Goal: Information Seeking & Learning: Learn about a topic

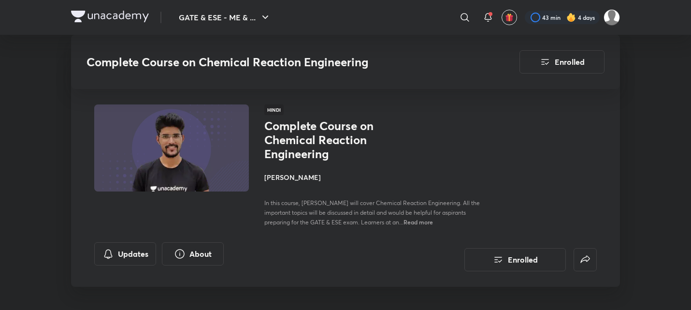
scroll to position [1530, 0]
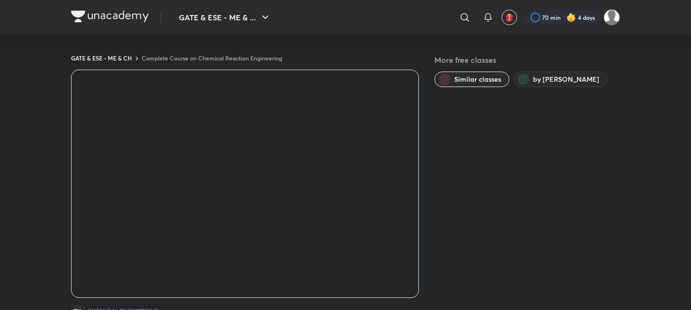
scroll to position [617, 0]
